Goal: Navigation & Orientation: Go to known website

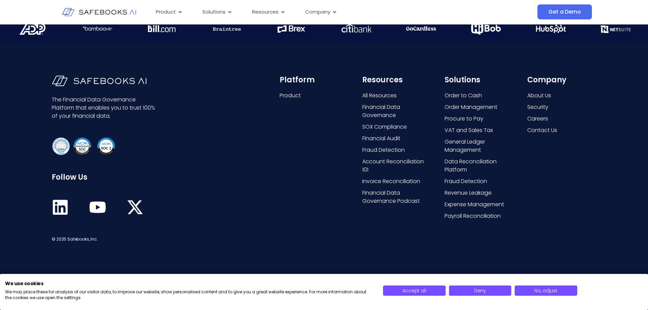
scroll to position [1933, 0]
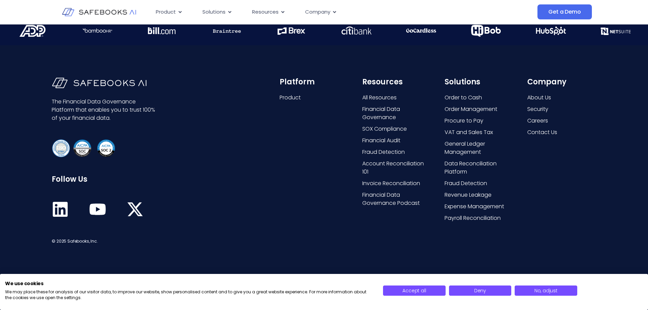
click at [68, 208] on icon at bounding box center [60, 209] width 17 height 17
click at [65, 209] on icon at bounding box center [60, 209] width 17 height 17
click at [59, 210] on icon at bounding box center [60, 209] width 17 height 17
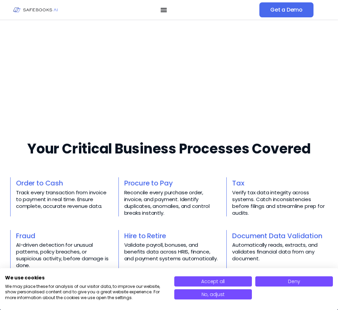
scroll to position [578, 0]
